Goal: Task Accomplishment & Management: Use online tool/utility

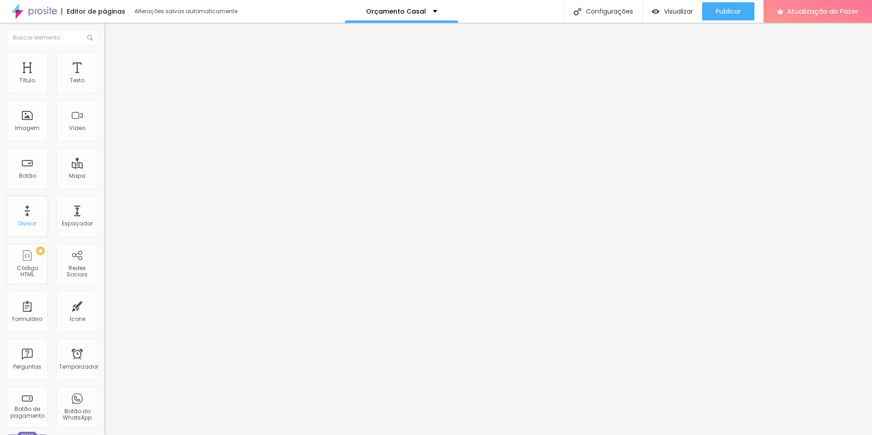
click at [28, 217] on div "Divisor" at bounding box center [27, 216] width 41 height 41
click at [105, 107] on font "Sólido" at bounding box center [114, 106] width 18 height 8
click at [105, 61] on ul "Conteúdo Estilo Avançado" at bounding box center [157, 57] width 105 height 27
click at [105, 59] on img at bounding box center [109, 57] width 8 height 8
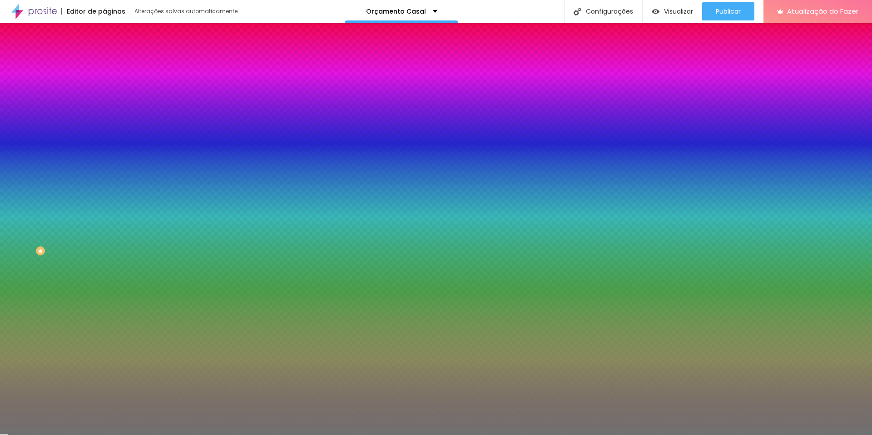
type input "63"
type input "64"
type input "80"
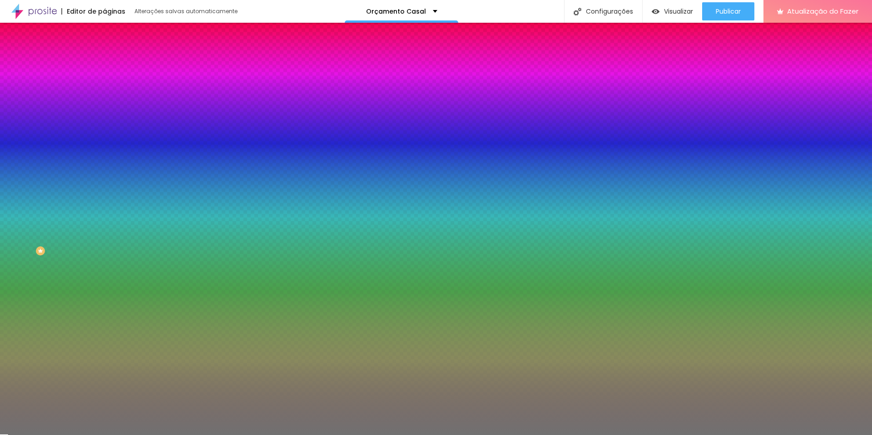
type input "80"
type input "81"
type input "76"
drag, startPoint x: 60, startPoint y: 119, endPoint x: 71, endPoint y: 120, distance: 11.0
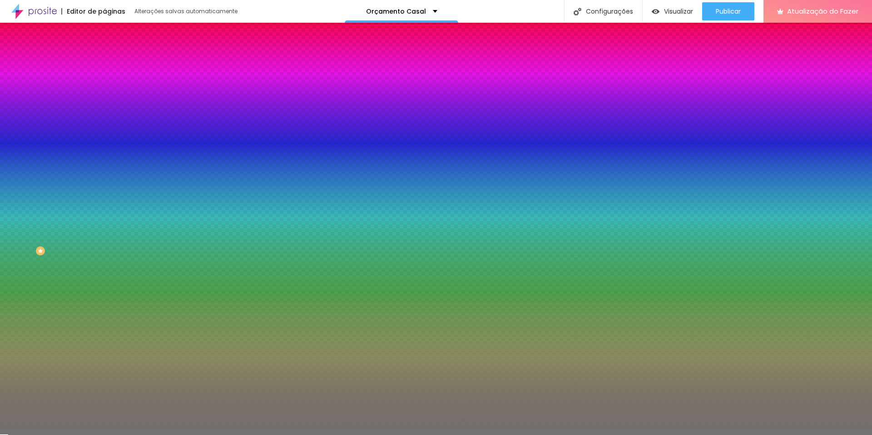
type input "76"
click at [105, 118] on input "range" at bounding box center [134, 114] width 59 height 7
type input "9"
type input "1"
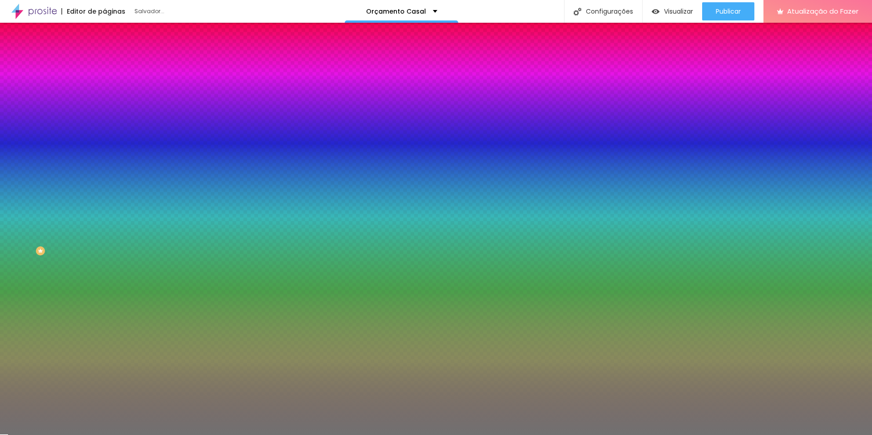
drag, startPoint x: 43, startPoint y: 144, endPoint x: 9, endPoint y: 141, distance: 34.6
type input "1"
click at [105, 141] on input "range" at bounding box center [134, 137] width 59 height 7
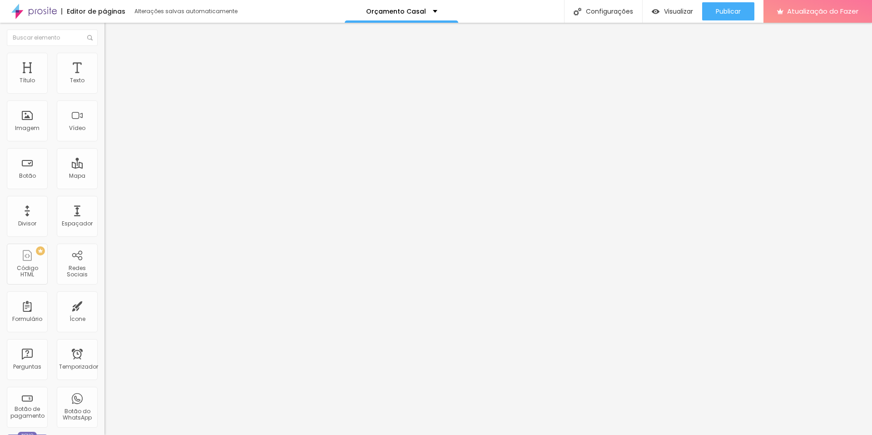
click at [105, 29] on button "Editar nulo" at bounding box center [157, 33] width 105 height 21
click at [154, 76] on img at bounding box center [156, 73] width 5 height 5
click at [110, 78] on font "Trocar imagem" at bounding box center [132, 74] width 44 height 8
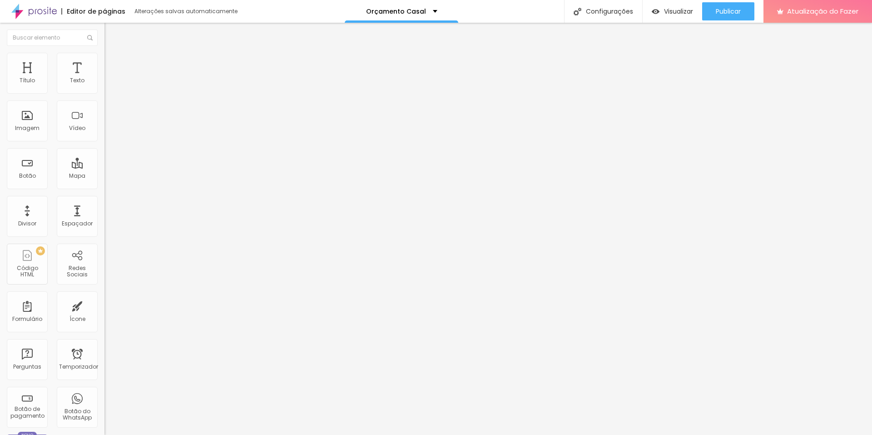
click at [154, 76] on img at bounding box center [156, 73] width 5 height 5
click at [110, 78] on font "Trocar imagem" at bounding box center [132, 74] width 44 height 8
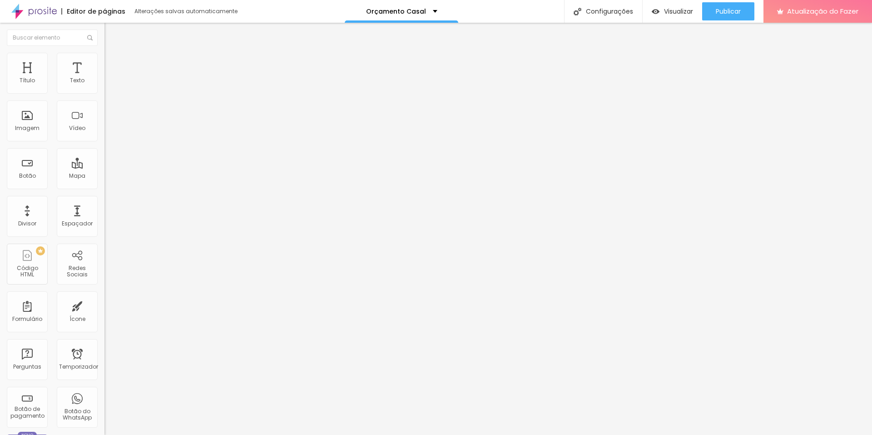
click at [105, 122] on img at bounding box center [108, 119] width 6 height 6
click at [105, 142] on span "Cinema 16:9" at bounding box center [122, 139] width 35 height 8
click at [105, 156] on span "Padrão" at bounding box center [115, 153] width 20 height 8
click at [105, 167] on span "Original" at bounding box center [116, 164] width 22 height 8
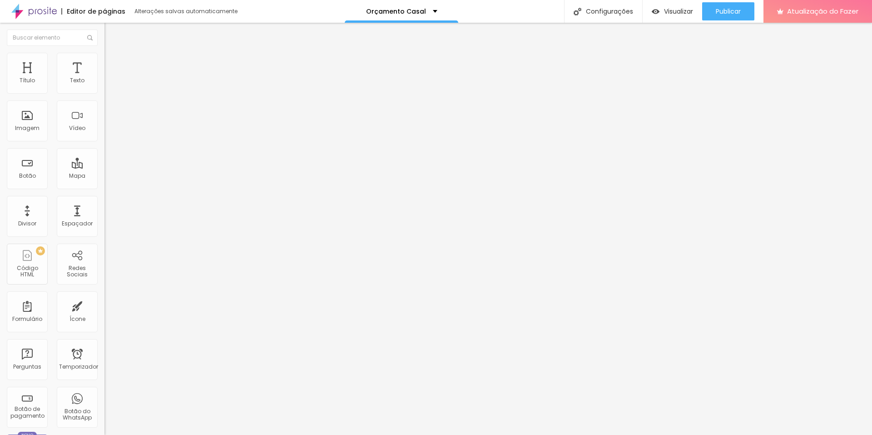
click at [105, 159] on span "Quadrado" at bounding box center [120, 155] width 30 height 8
click at [105, 162] on font "Quadrado" at bounding box center [120, 158] width 30 height 8
click at [105, 142] on font "Cinema 16:9" at bounding box center [122, 139] width 35 height 8
click at [105, 162] on span "Quadrado" at bounding box center [120, 158] width 30 height 8
click at [682, 10] on font "Visualizar" at bounding box center [678, 11] width 29 height 9
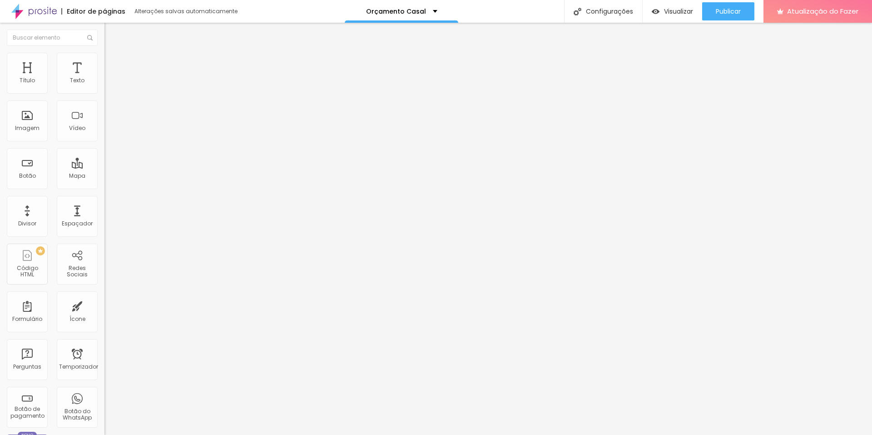
click at [113, 63] on font "Estilo" at bounding box center [120, 59] width 14 height 8
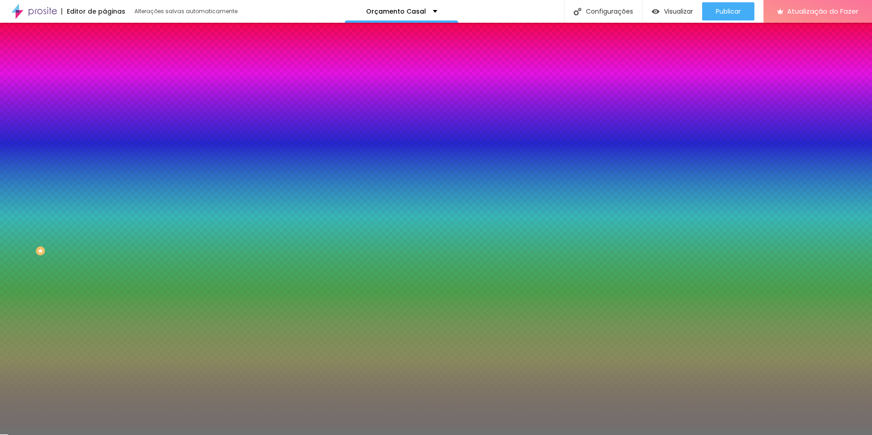
click at [113, 64] on font "Avançado" at bounding box center [128, 68] width 30 height 8
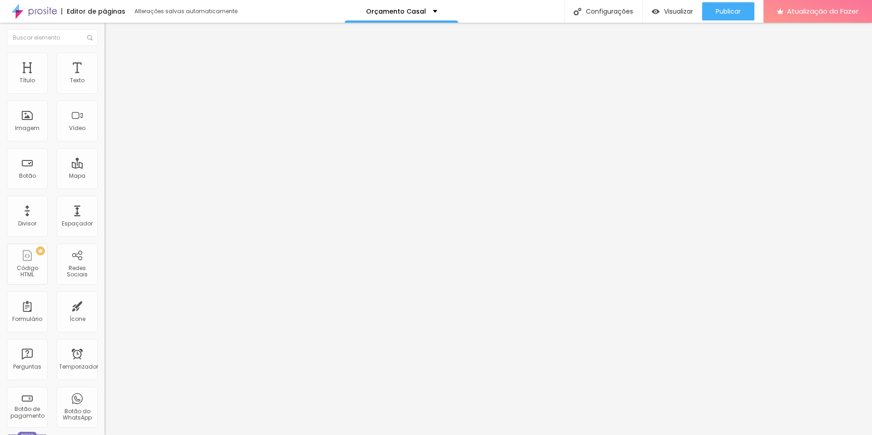
click at [105, 402] on div at bounding box center [157, 402] width 105 height 0
click at [721, 20] on div "Publicar" at bounding box center [728, 11] width 25 height 18
click at [105, 83] on font "Encaixotado" at bounding box center [122, 79] width 35 height 8
click at [113, 63] on font "Estilo" at bounding box center [120, 59] width 14 height 8
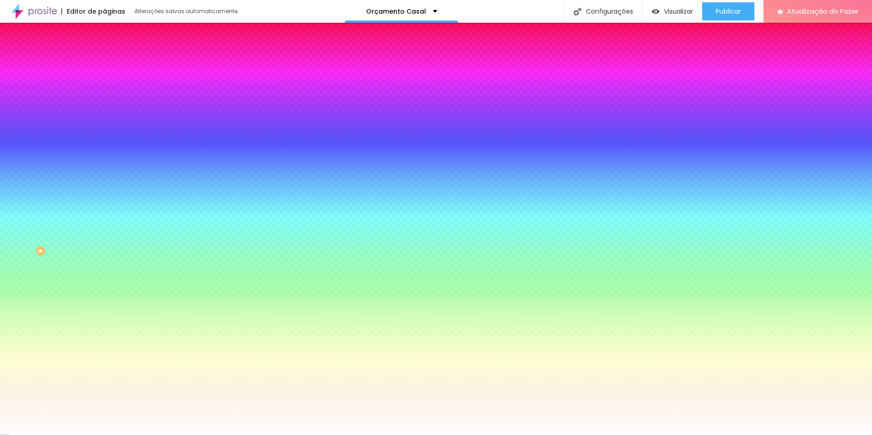
click at [105, 62] on li "Avançado" at bounding box center [157, 66] width 105 height 9
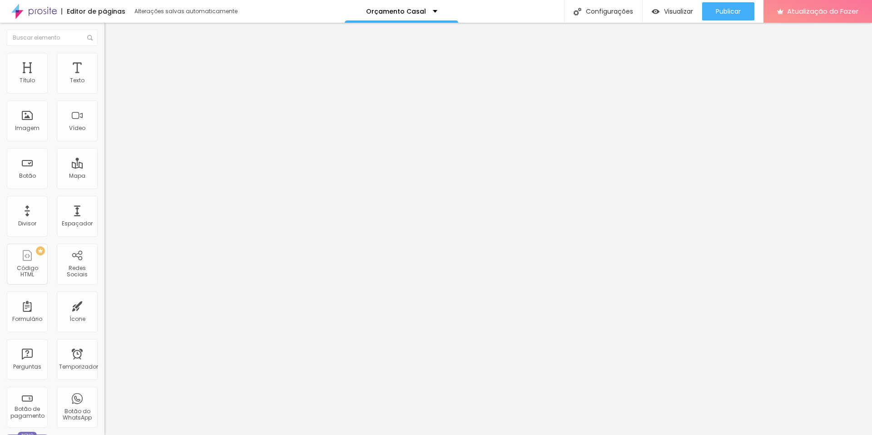
click at [113, 63] on font "Estilo" at bounding box center [120, 59] width 14 height 8
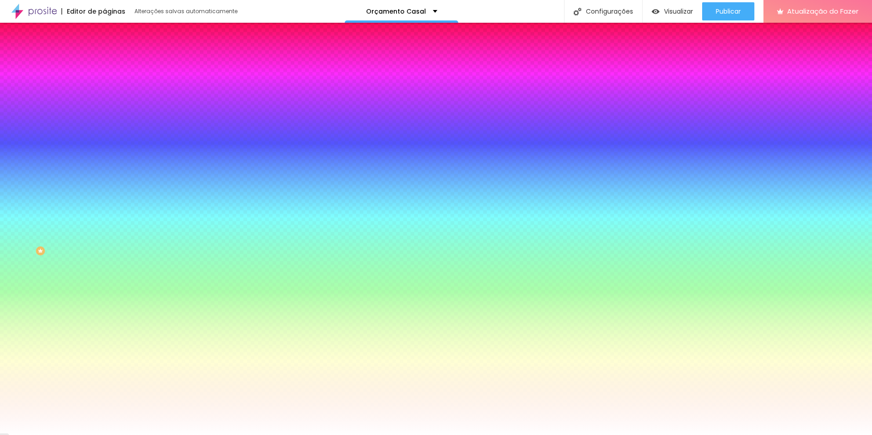
click at [105, 62] on img at bounding box center [109, 66] width 8 height 8
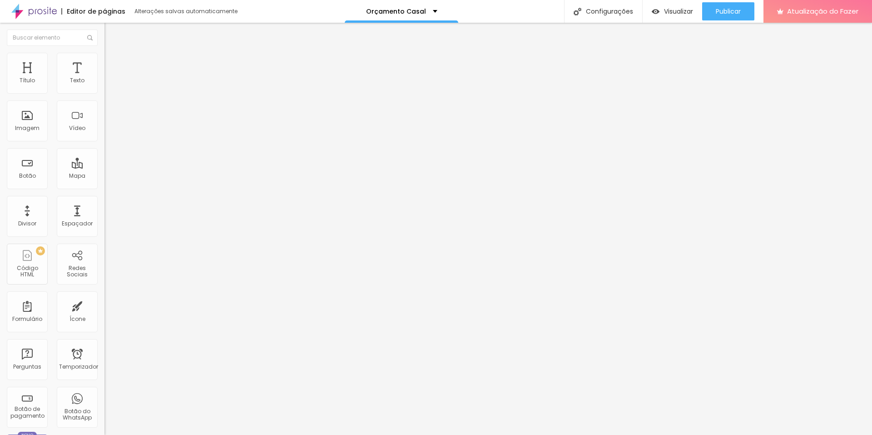
click at [105, 62] on li "Avançado" at bounding box center [157, 66] width 105 height 9
click at [105, 402] on div at bounding box center [157, 402] width 105 height 0
click at [105, 62] on li "Avançado" at bounding box center [157, 66] width 105 height 9
click at [105, 402] on div at bounding box center [157, 402] width 105 height 0
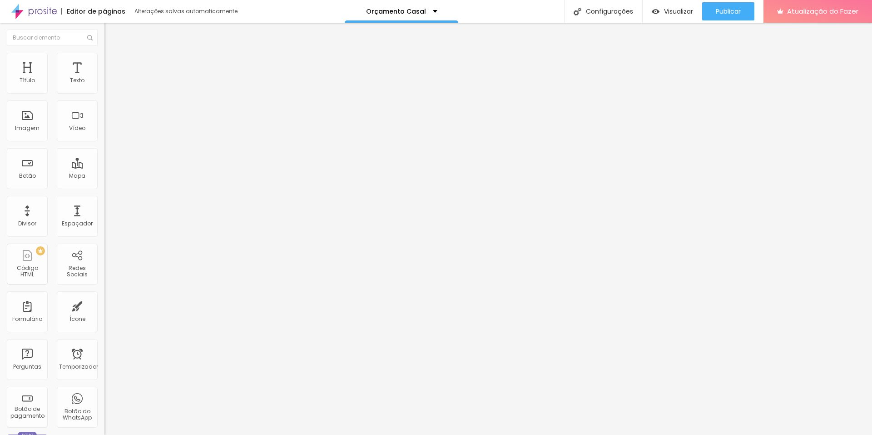
click at [105, 62] on img at bounding box center [109, 66] width 8 height 8
click at [105, 402] on div at bounding box center [157, 402] width 105 height 0
click at [113, 64] on font "Avançado" at bounding box center [128, 68] width 30 height 8
click at [105, 402] on div at bounding box center [157, 402] width 105 height 0
click at [105, 62] on li "Avançado" at bounding box center [157, 66] width 105 height 9
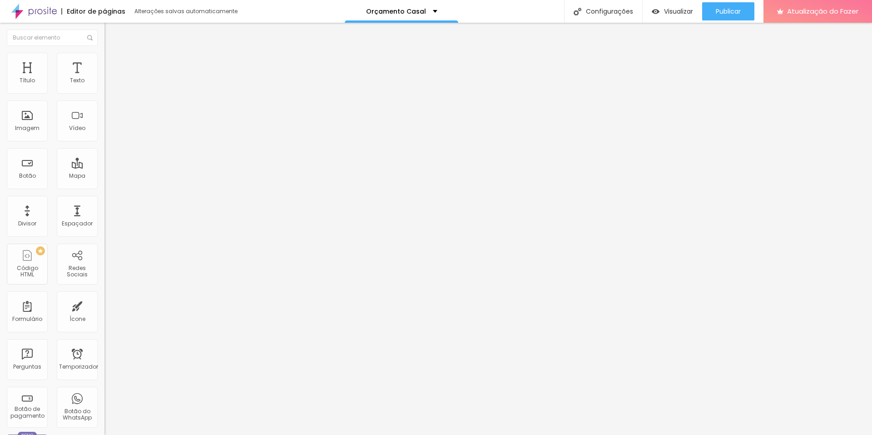
click at [105, 402] on div at bounding box center [157, 402] width 105 height 0
click at [105, 71] on li "Avançado" at bounding box center [157, 66] width 105 height 9
click at [105, 402] on div at bounding box center [157, 402] width 105 height 0
click at [113, 64] on font "Avançado" at bounding box center [128, 68] width 30 height 8
click at [105, 402] on div at bounding box center [157, 402] width 105 height 0
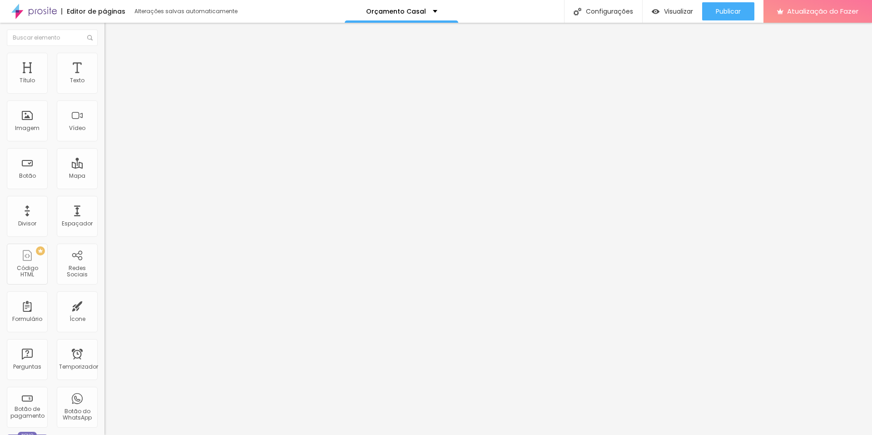
click at [105, 62] on img at bounding box center [109, 66] width 8 height 8
click at [105, 402] on div at bounding box center [157, 402] width 105 height 0
click at [105, 62] on li "Avançado" at bounding box center [157, 66] width 105 height 9
click at [105, 402] on div at bounding box center [157, 402] width 105 height 0
click at [673, 14] on font "Visualizar" at bounding box center [678, 11] width 29 height 9
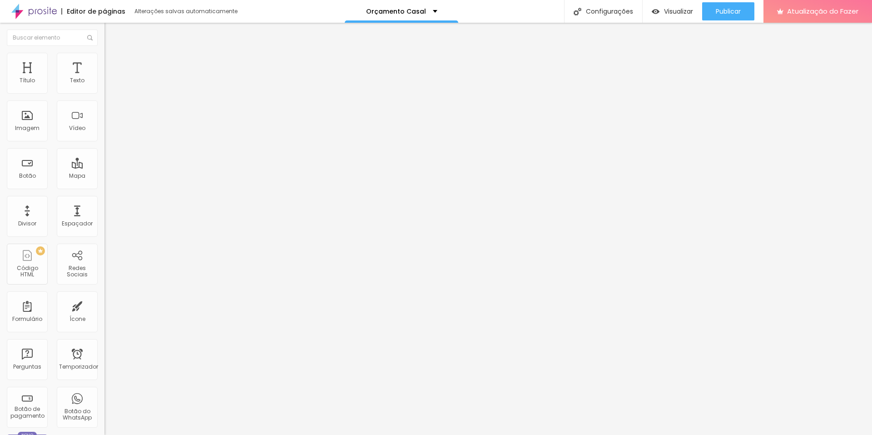
click at [105, 187] on input "https://" at bounding box center [159, 182] width 109 height 9
click at [105, 236] on div "Editar nulo Conteúdo Estilo Avançado Texto CONTRATAR AGORA Alinhamento Tamanho …" at bounding box center [157, 229] width 105 height 412
click at [105, 162] on div "Link" at bounding box center [157, 167] width 105 height 11
click at [105, 187] on input "https://" at bounding box center [159, 182] width 109 height 9
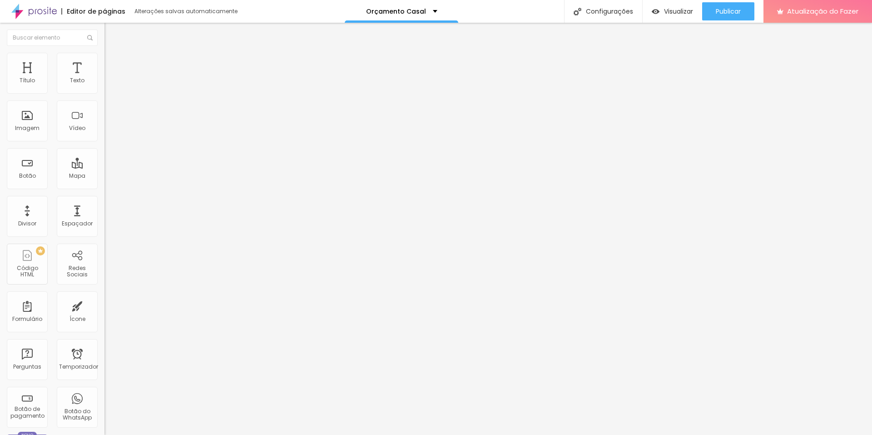
drag, startPoint x: 104, startPoint y: 376, endPoint x: 59, endPoint y: 364, distance: 46.5
click at [105, 364] on div "Editar nulo Conteúdo Estilo Avançado Texto CONTRATAR AGORA Alinhamento Tamanho …" at bounding box center [157, 229] width 105 height 412
click at [105, 187] on input "https://" at bounding box center [159, 182] width 109 height 9
drag, startPoint x: 66, startPoint y: 189, endPoint x: 0, endPoint y: 199, distance: 67.0
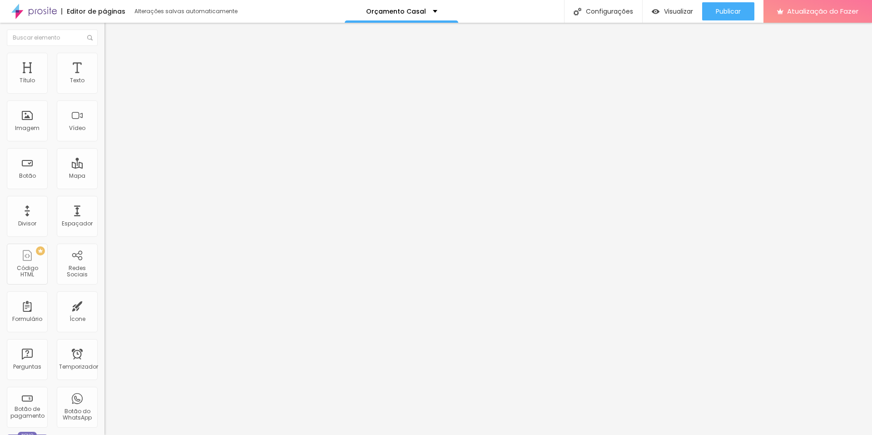
click at [105, 199] on div "Texto CONTRATAR AGORA Alinhamento Tamanho Normal Pequeno Normal Grande Link URL…" at bounding box center [157, 137] width 105 height 132
paste input "[DOMAIN_NAME][URL][PHONE_NUMBER]"
click at [105, 186] on input "[URL][DOMAIN_NAME][PHONE_NUMBER]" at bounding box center [159, 182] width 109 height 9
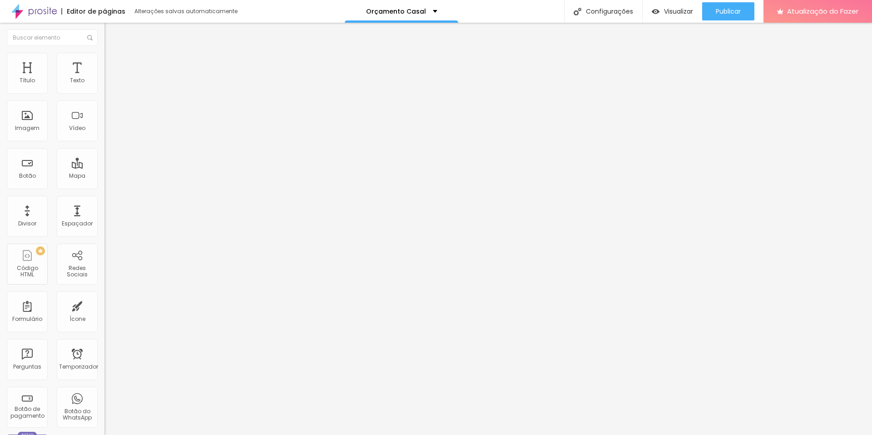
type input "[URL][DOMAIN_NAME][PHONE_NUMBER]"
click at [105, 203] on div "Texto CONTRATAR AGORA Alinhamento Tamanho Normal Pequeno Normal Grande Link URL…" at bounding box center [157, 137] width 105 height 132
click at [113, 63] on font "Estilo" at bounding box center [120, 59] width 14 height 8
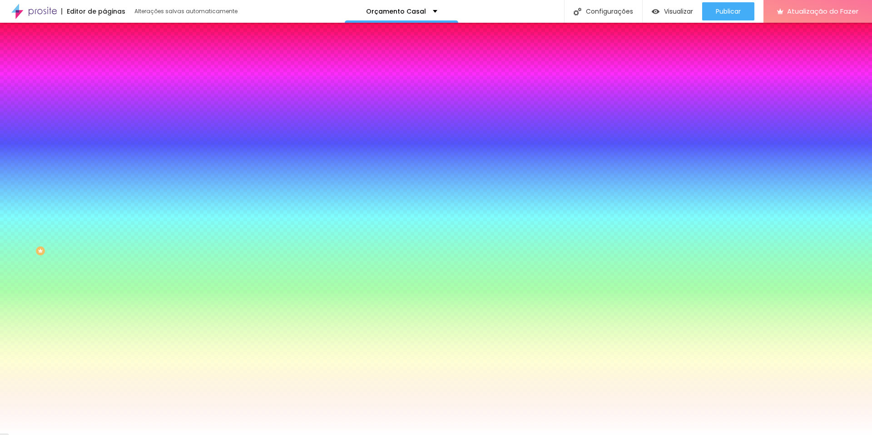
click at [113, 64] on font "Avançado" at bounding box center [128, 68] width 30 height 8
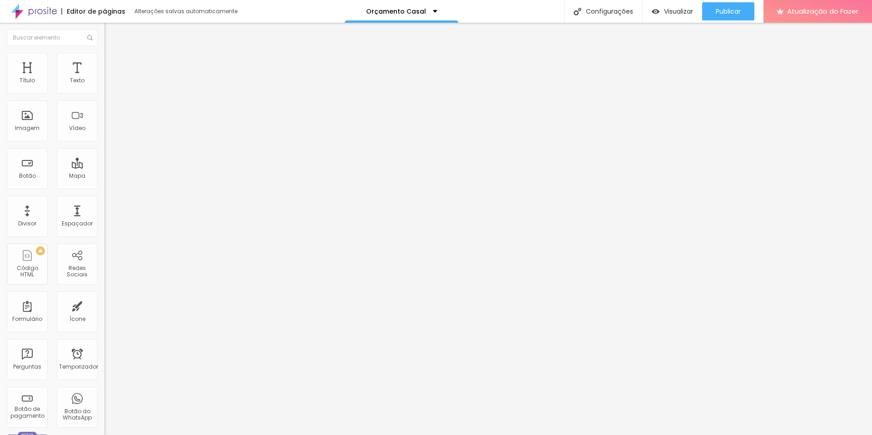
click at [105, 53] on li "Conteúdo" at bounding box center [157, 48] width 105 height 9
click at [105, 35] on button "Editar nulo" at bounding box center [157, 33] width 105 height 21
click at [673, 12] on font "Visualizar" at bounding box center [678, 11] width 29 height 9
click at [731, 12] on font "Publicar" at bounding box center [728, 11] width 25 height 9
click at [679, 14] on font "Visualizar" at bounding box center [678, 11] width 29 height 9
